Goal: Task Accomplishment & Management: Complete application form

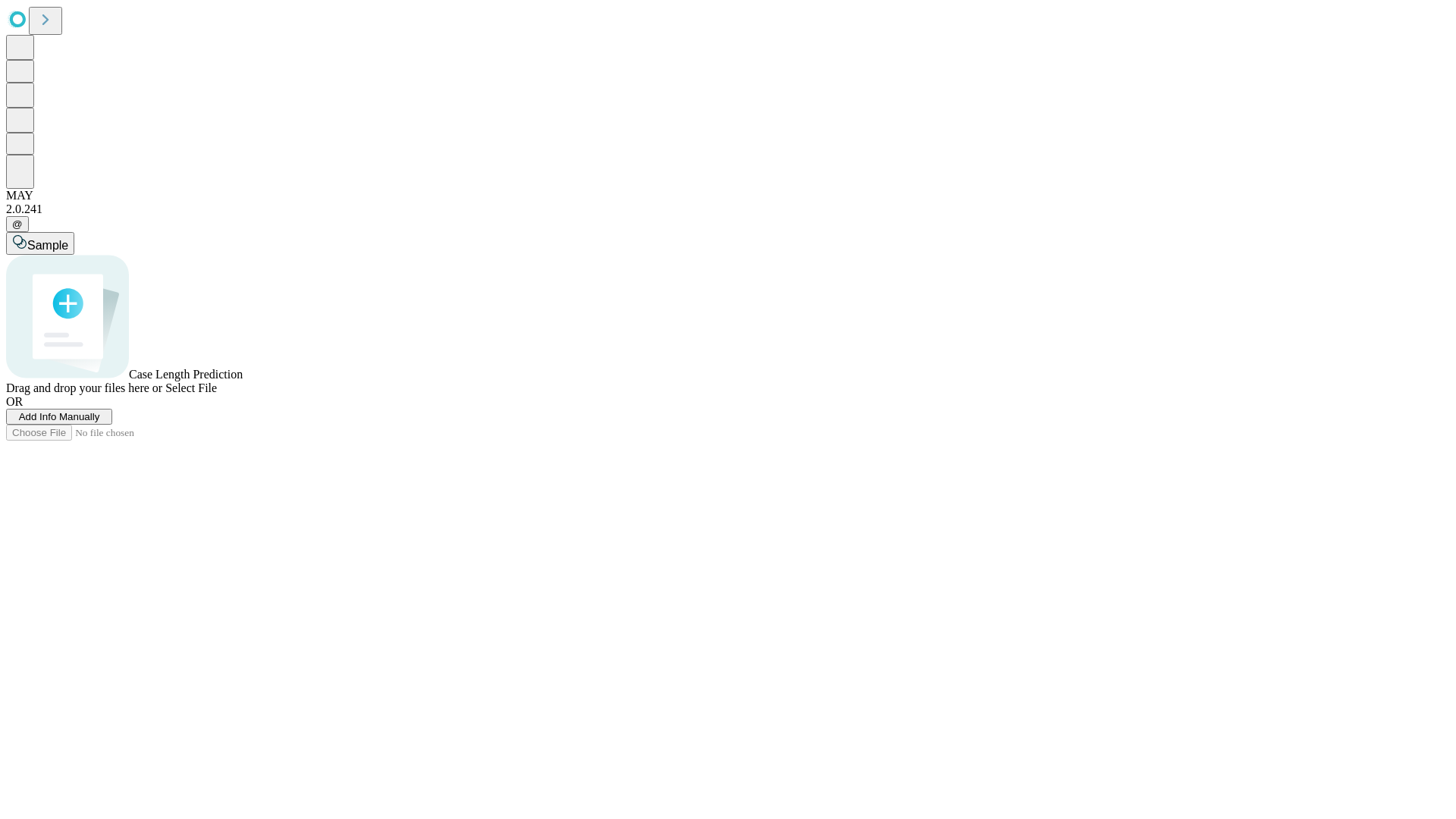
click at [100, 422] on span "Add Info Manually" at bounding box center [59, 415] width 81 height 11
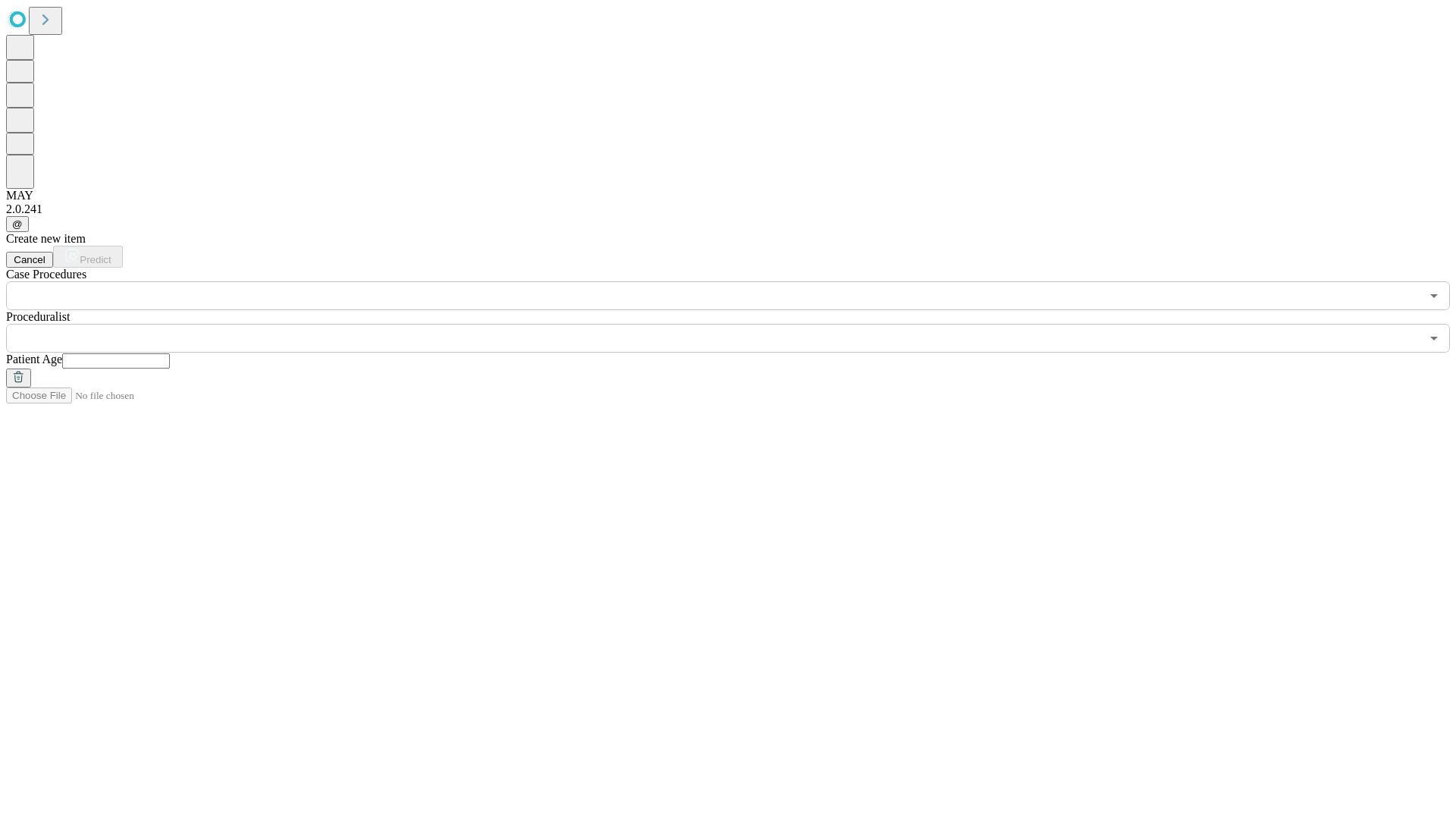
click at [170, 353] on input "text" at bounding box center [116, 360] width 108 height 15
type input "*"
click at [739, 323] on input "text" at bounding box center [713, 337] width 1414 height 29
